Goal: Find specific page/section: Find specific page/section

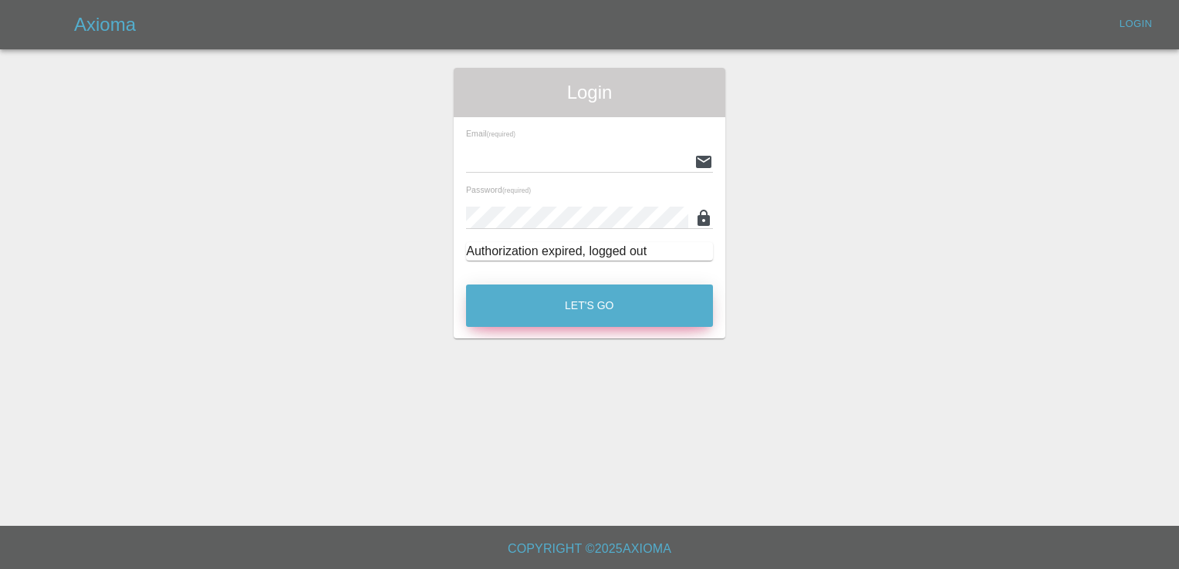
type input "[EMAIL_ADDRESS][DOMAIN_NAME]"
click at [576, 307] on button "Let's Go" at bounding box center [589, 306] width 247 height 42
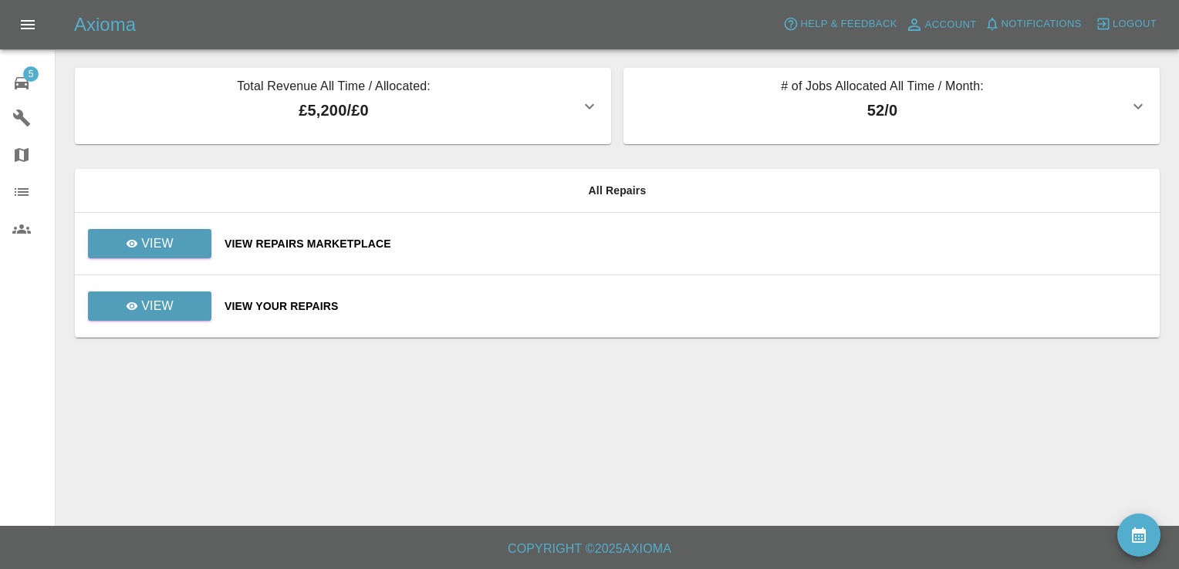
click at [284, 245] on div "View Repairs Marketplace" at bounding box center [685, 243] width 923 height 15
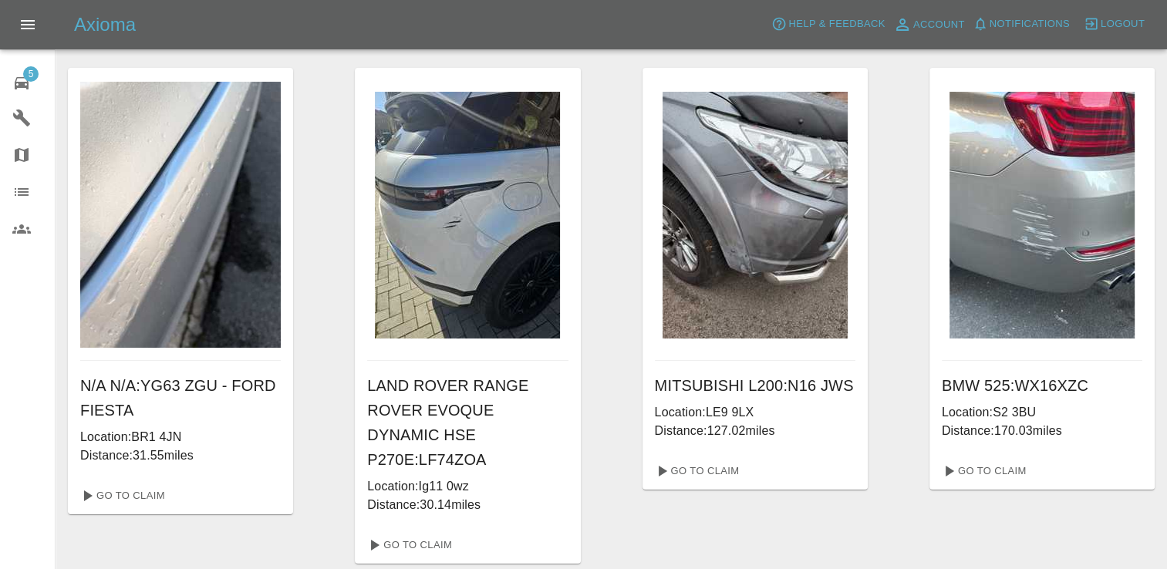
click at [28, 84] on icon at bounding box center [22, 83] width 14 height 12
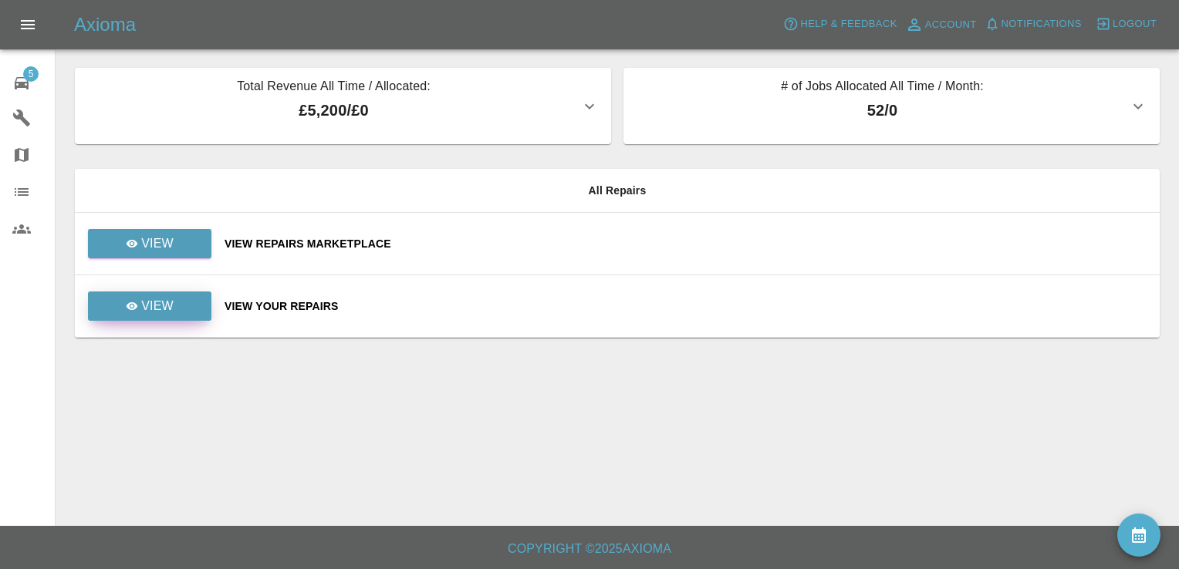
click at [153, 313] on p "View" at bounding box center [157, 306] width 32 height 19
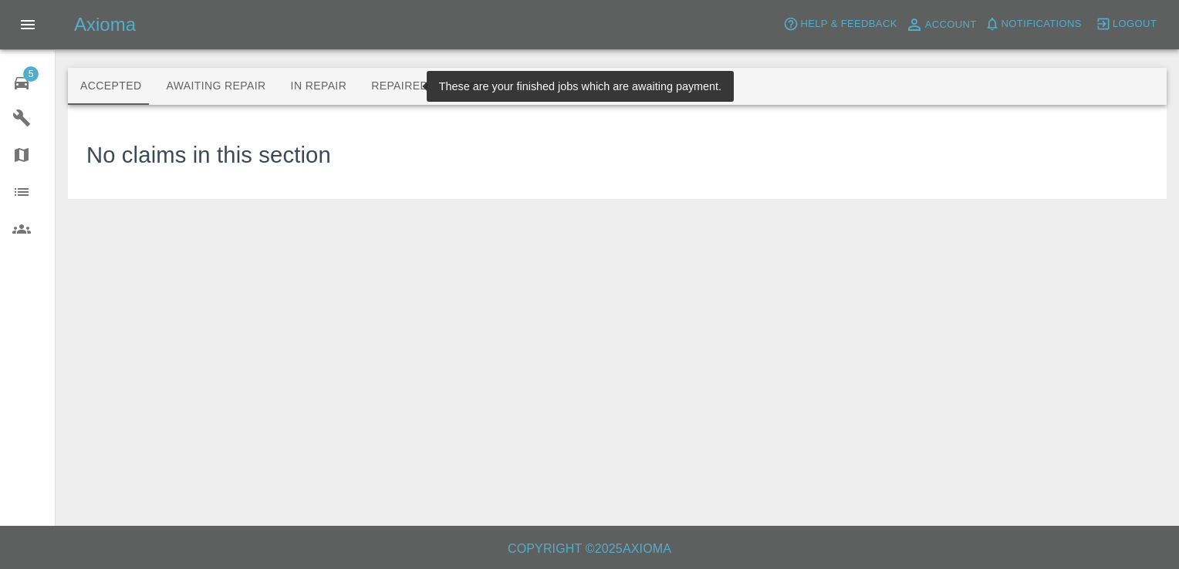
click at [376, 93] on button "Repaired" at bounding box center [400, 86] width 82 height 37
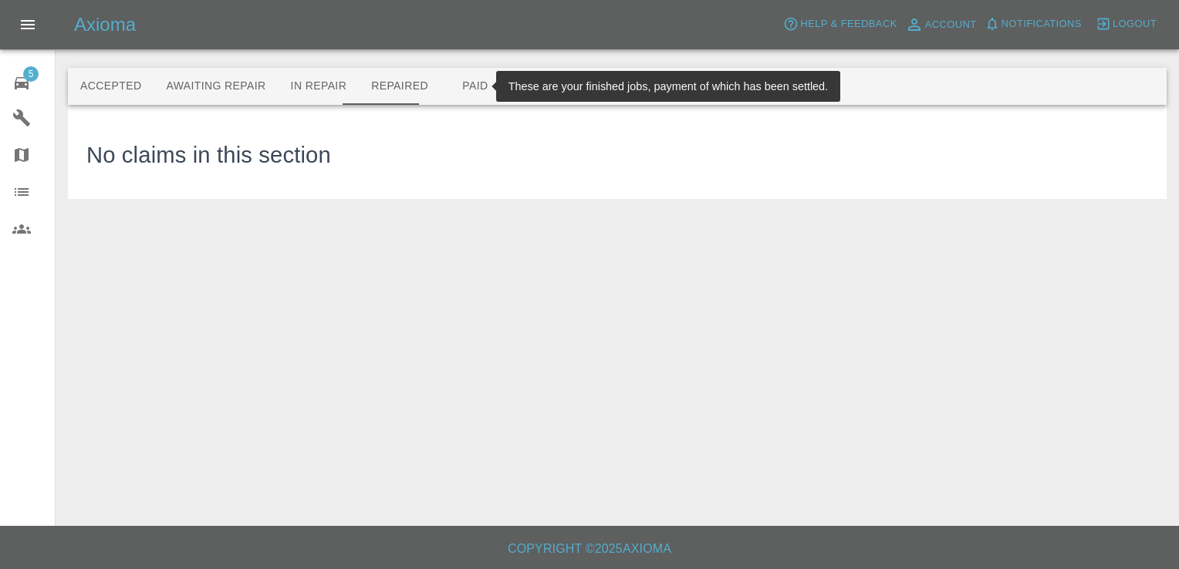
click at [456, 96] on button "Paid" at bounding box center [475, 86] width 69 height 37
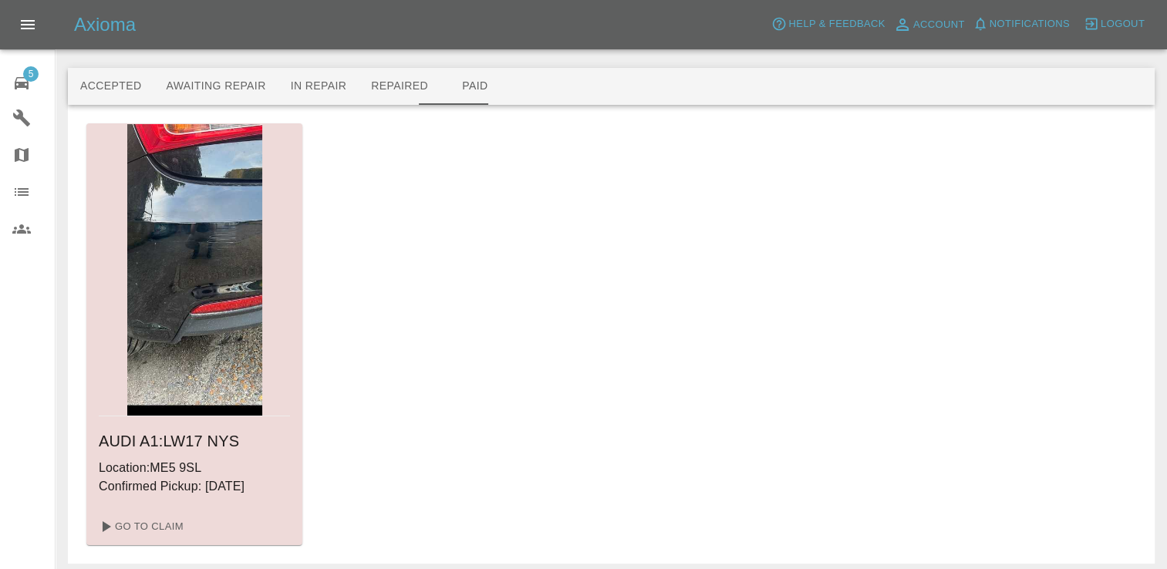
click at [181, 402] on img at bounding box center [194, 270] width 135 height 292
click at [142, 532] on link "Go To Claim" at bounding box center [140, 527] width 95 height 25
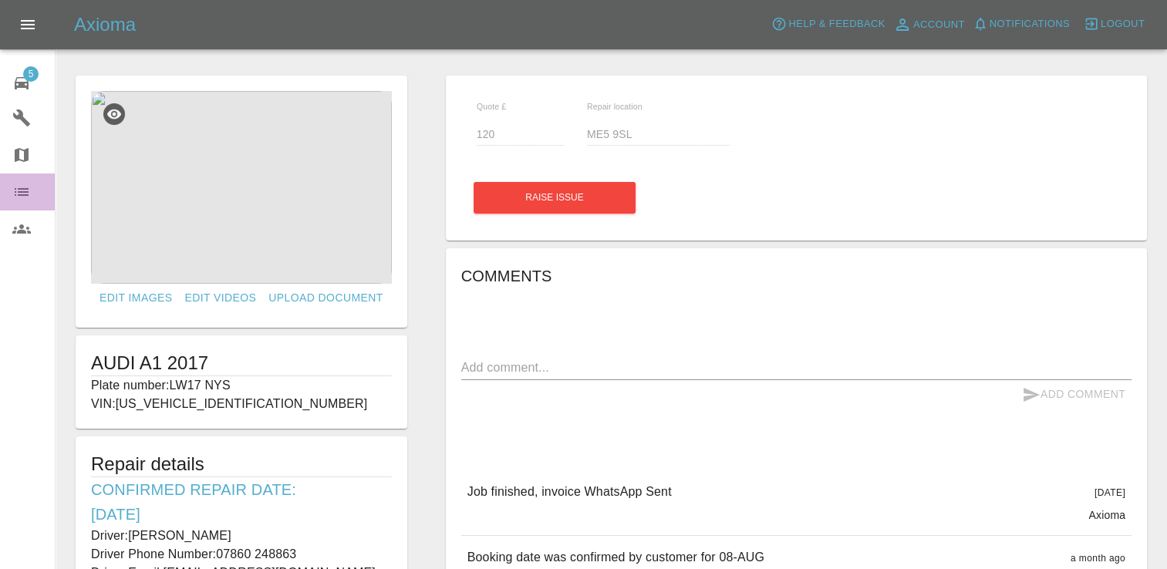
click at [23, 190] on icon at bounding box center [21, 192] width 19 height 19
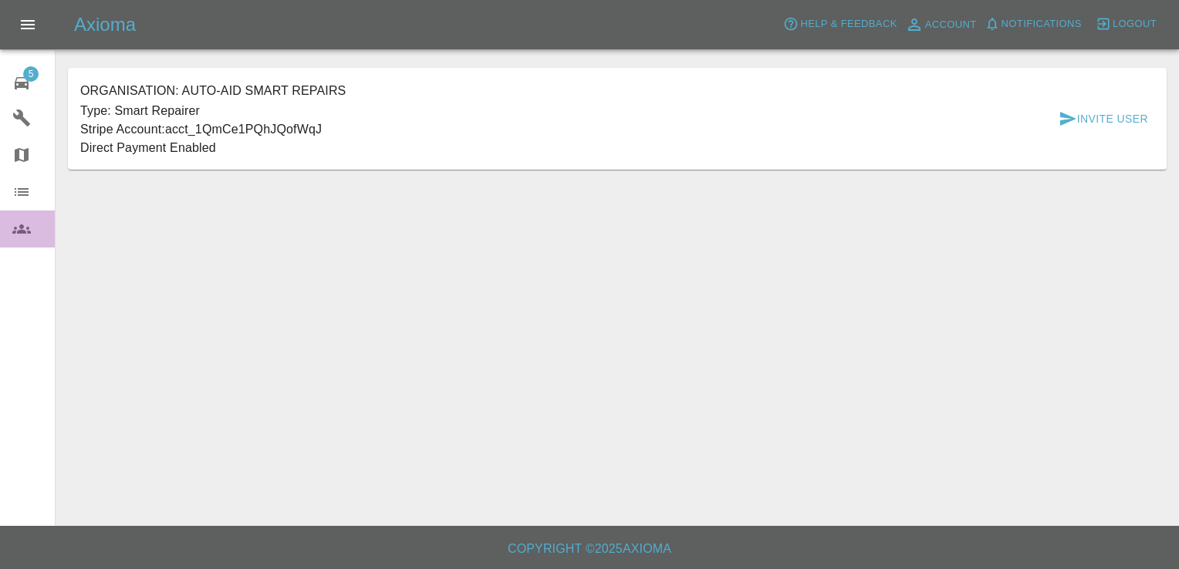
click at [16, 231] on icon at bounding box center [21, 229] width 19 height 19
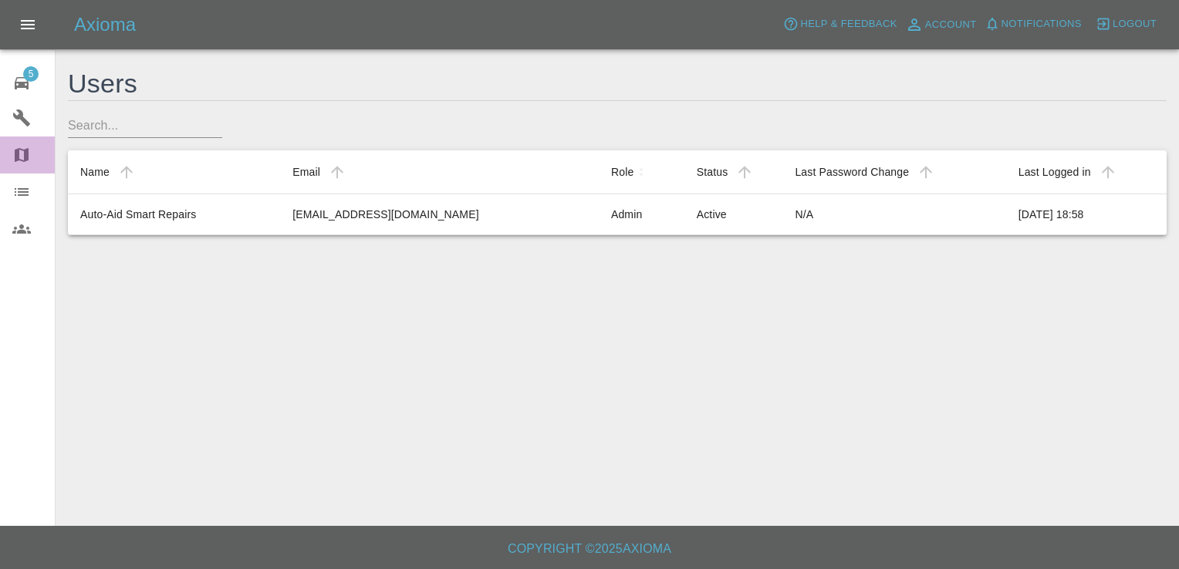
click at [21, 166] on link "Map" at bounding box center [27, 155] width 55 height 37
